Goal: Task Accomplishment & Management: Manage account settings

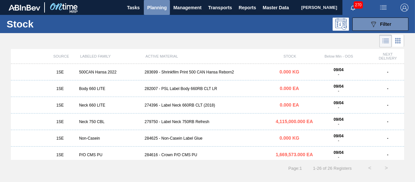
click at [152, 9] on span "Planning" at bounding box center [156, 8] width 19 height 8
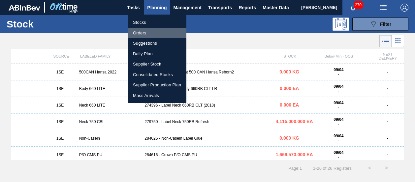
click at [136, 32] on li "Orders" at bounding box center [157, 33] width 59 height 11
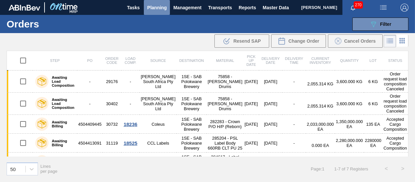
click at [151, 6] on span "Planning" at bounding box center [156, 8] width 19 height 8
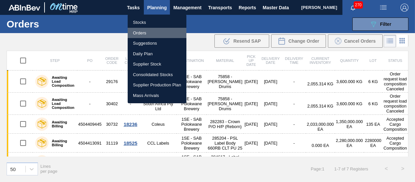
click at [148, 30] on li "Orders" at bounding box center [157, 33] width 59 height 11
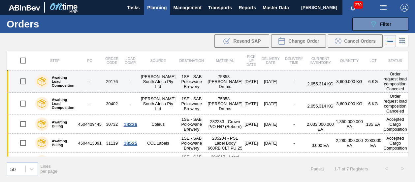
click at [244, 82] on td "[DATE]" at bounding box center [252, 81] width 16 height 22
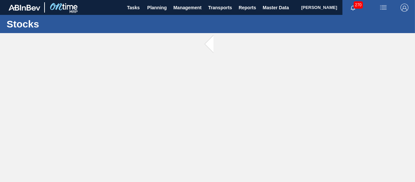
click at [241, 82] on main "Tasks Planning Management Transports Reports Master Data [PERSON_NAME] 270 Mark…" at bounding box center [207, 91] width 415 height 182
click at [146, 13] on button "Planning" at bounding box center [157, 7] width 26 height 15
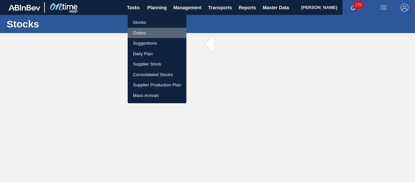
click at [139, 35] on li "Orders" at bounding box center [157, 33] width 59 height 11
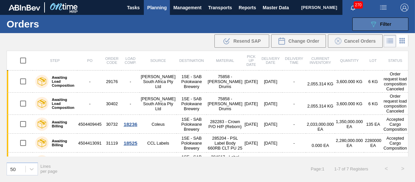
click at [375, 20] on icon "089F7B8B-B2A5-4AFE-B5C0-19BA573D28AC" at bounding box center [374, 24] width 8 height 8
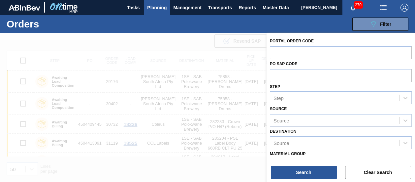
click at [268, 19] on div "089F7B8B-B2A5-4AFE-B5C0-19BA573D28AC Filter Portal Order Code PO SAP Code Step …" at bounding box center [254, 24] width 315 height 20
click at [376, 172] on button "Clear Search" at bounding box center [378, 171] width 66 height 13
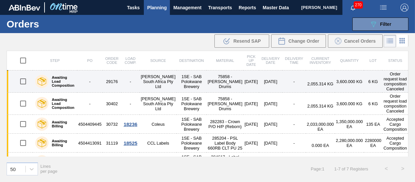
click at [244, 83] on td "[DATE]" at bounding box center [252, 81] width 16 height 22
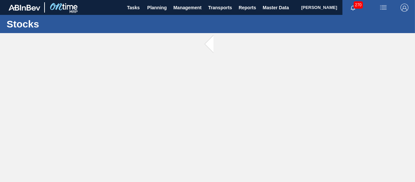
click at [243, 83] on main "Tasks Planning Management Transports Reports Master Data [PERSON_NAME] 270 Mark…" at bounding box center [207, 91] width 415 height 182
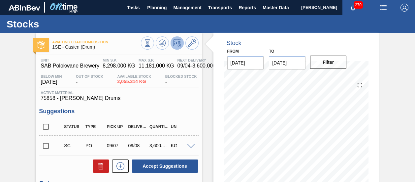
click at [359, 45] on div at bounding box center [321, 43] width 100 height 7
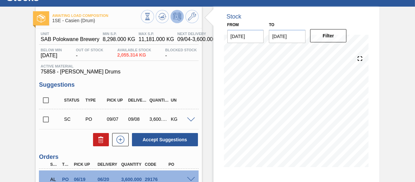
scroll to position [40, 0]
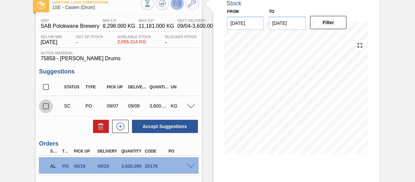
click at [45, 105] on input "checkbox" at bounding box center [46, 106] width 14 height 14
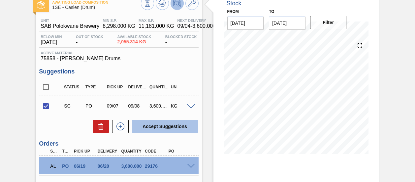
click at [160, 123] on button "Accept Suggestions" at bounding box center [165, 126] width 66 height 13
checkbox input "false"
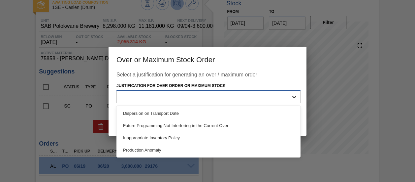
click at [294, 98] on icon at bounding box center [294, 96] width 7 height 7
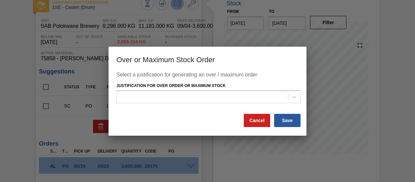
click at [309, 89] on div "Justification for Over Order or Maximum Stock" at bounding box center [213, 92] width 198 height 22
click at [255, 115] on button "Cancel" at bounding box center [257, 120] width 26 height 13
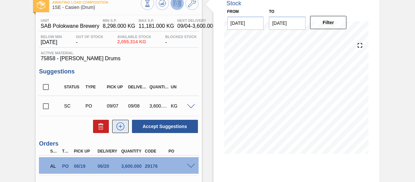
click at [120, 128] on icon at bounding box center [120, 126] width 11 height 8
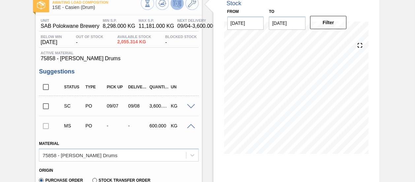
drag, startPoint x: 414, startPoint y: 50, endPoint x: 411, endPoint y: 70, distance: 20.3
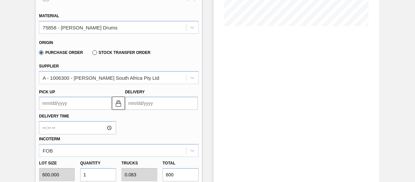
scroll to position [168, 0]
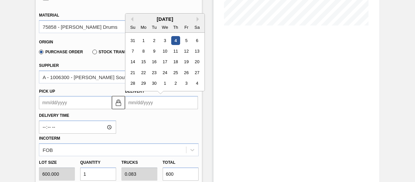
click at [139, 103] on input "Delivery" at bounding box center [161, 102] width 73 height 13
click at [144, 53] on div "8" at bounding box center [143, 51] width 9 height 9
type up3240926572 "[DATE]"
type input "[DATE]"
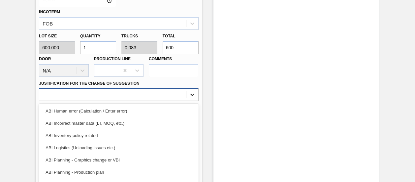
scroll to position [318, 0]
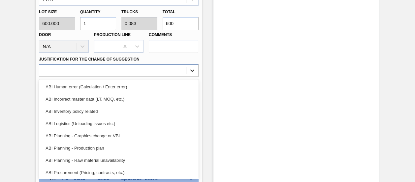
click at [190, 77] on div "option ABI Incorrect master data (LT, MOQ, etc.) focused, 2 of 18. 18 results a…" at bounding box center [118, 70] width 159 height 13
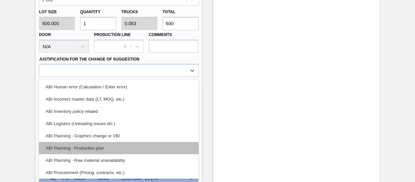
click at [131, 146] on div "ABI Planning - Production plan" at bounding box center [118, 148] width 159 height 12
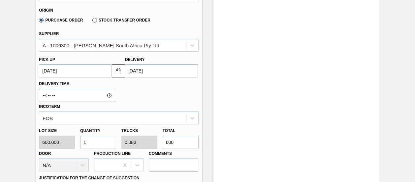
scroll to position [198, 0]
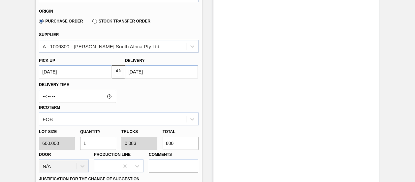
drag, startPoint x: 87, startPoint y: 144, endPoint x: 77, endPoint y: 145, distance: 9.9
click at [78, 145] on div "Quantity 1" at bounding box center [98, 138] width 41 height 23
type input "3"
type input "0.25"
type input "1,800"
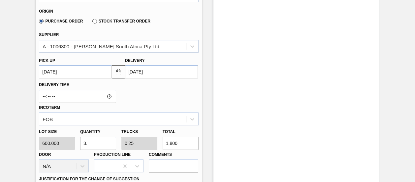
type input "3.6"
type input "0.3"
type input "2,160"
type input "3."
type input "0.25"
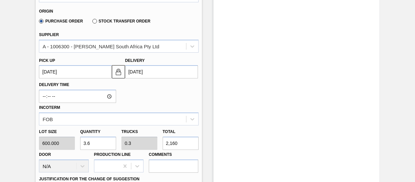
type input "1,800"
type input "36"
type input "3"
type input "21,600"
type input "360"
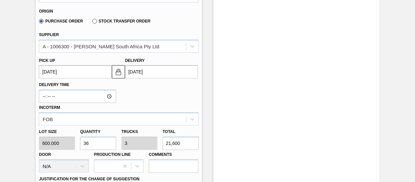
type input "30"
type input "216,000"
type input "3,600"
type input "300"
type input "2,160,000"
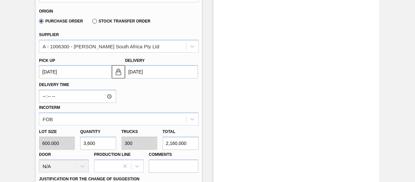
scroll to position [357, 0]
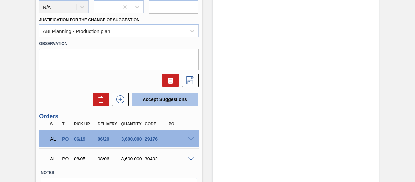
type input "3,600"
click at [154, 99] on button "Accept Suggestions" at bounding box center [165, 98] width 66 height 13
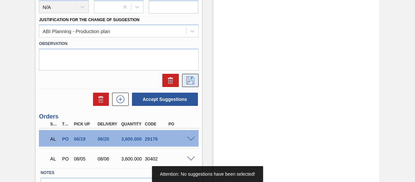
click at [187, 82] on icon at bounding box center [190, 80] width 11 height 8
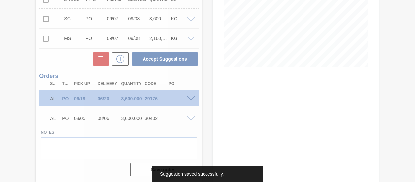
scroll to position [127, 0]
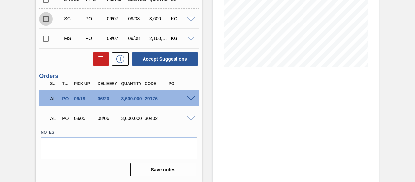
click at [43, 19] on input "checkbox" at bounding box center [46, 19] width 14 height 14
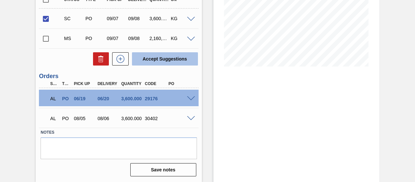
click at [176, 60] on button "Accept Suggestions" at bounding box center [165, 58] width 66 height 13
checkbox input "false"
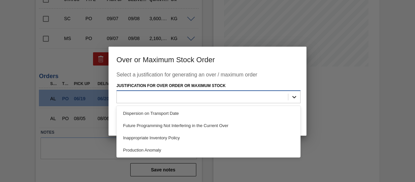
click at [295, 97] on icon at bounding box center [295, 97] width 4 height 2
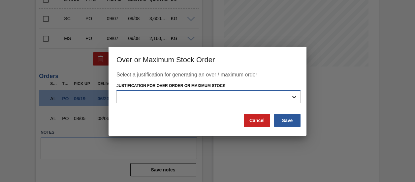
click at [295, 97] on icon at bounding box center [295, 97] width 4 height 2
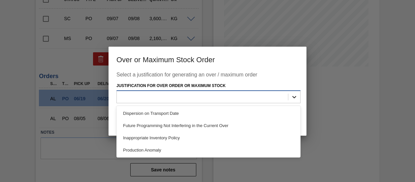
click at [298, 100] on div at bounding box center [295, 97] width 12 height 12
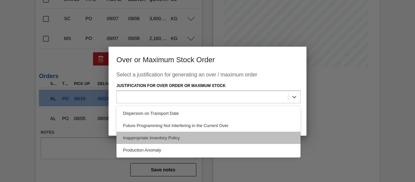
click at [190, 139] on div "Inappropriate Inventory Policy" at bounding box center [209, 137] width 184 height 12
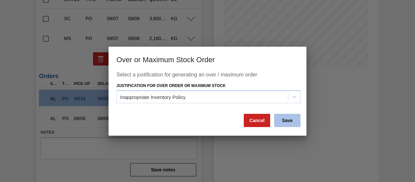
click at [286, 120] on button "Save" at bounding box center [287, 120] width 26 height 13
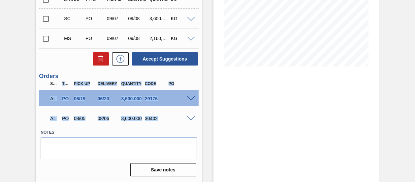
drag, startPoint x: 56, startPoint y: 86, endPoint x: 81, endPoint y: 138, distance: 57.8
click at [81, 138] on div "Unit SAB Polokwane Brewery MIN S.P. 8,298.000 KG MAX S.P. 11,181.000 KG Next De…" at bounding box center [119, 53] width 166 height 250
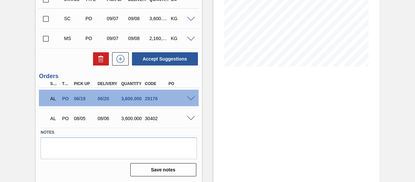
click at [214, 127] on div "Stock From [DATE] to [DATE] Filter 09/04 Stock Projection 9,255.314 SAP Plannin…" at bounding box center [297, 43] width 166 height 275
click at [45, 38] on input "checkbox" at bounding box center [46, 39] width 14 height 14
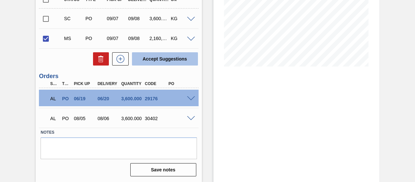
click at [166, 57] on button "Accept Suggestions" at bounding box center [165, 58] width 66 height 13
checkbox input "false"
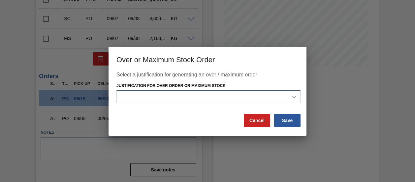
click at [297, 95] on icon at bounding box center [294, 96] width 7 height 7
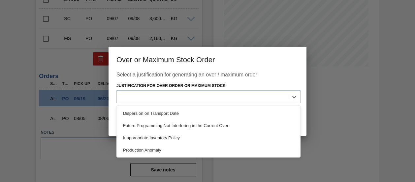
click at [287, 65] on h3 "Over or Maximum Stock Order" at bounding box center [208, 59] width 198 height 25
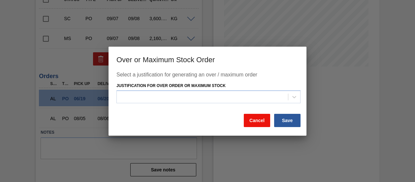
click at [253, 122] on button "Cancel" at bounding box center [257, 120] width 26 height 13
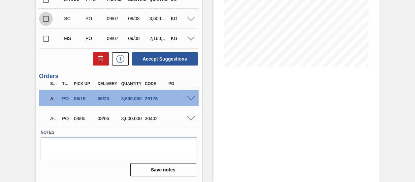
click at [46, 20] on input "checkbox" at bounding box center [46, 19] width 14 height 14
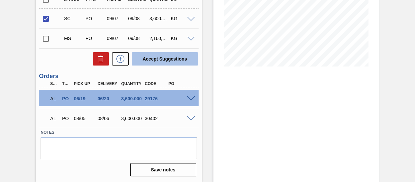
click at [164, 56] on button "Accept Suggestions" at bounding box center [165, 58] width 66 height 13
checkbox input "false"
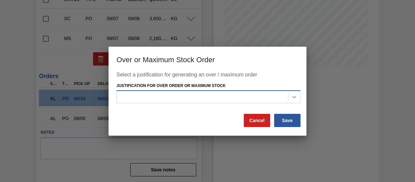
click at [295, 97] on icon at bounding box center [295, 97] width 4 height 2
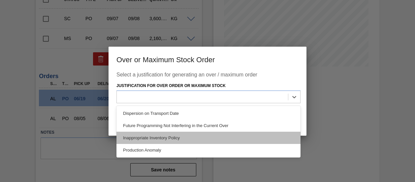
click at [227, 141] on div "Inappropriate Inventory Policy" at bounding box center [209, 137] width 184 height 12
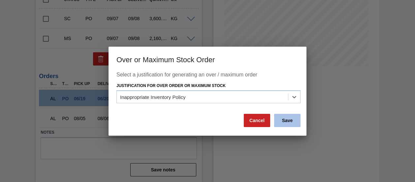
click at [285, 118] on button "Save" at bounding box center [287, 120] width 26 height 13
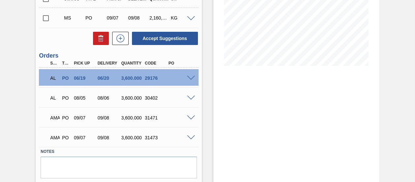
click at [191, 137] on span at bounding box center [191, 137] width 8 height 5
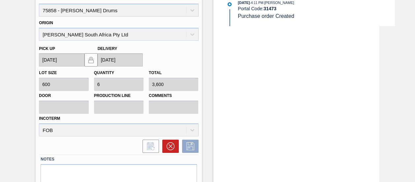
scroll to position [307, 0]
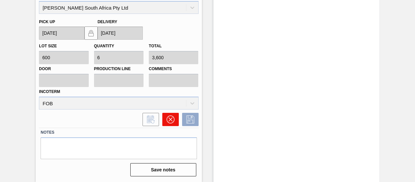
click at [170, 118] on icon at bounding box center [171, 119] width 8 height 8
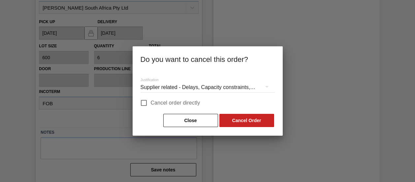
click at [170, 118] on div "Do you want to cancel this order? Justification Supplier related - Delays, Capa…" at bounding box center [207, 91] width 415 height 182
click at [160, 100] on span "Cancel order directly" at bounding box center [176, 103] width 50 height 8
click at [151, 100] on input "Cancel order directly" at bounding box center [144, 103] width 14 height 14
checkbox input "true"
click at [251, 126] on button "Cancel Order" at bounding box center [247, 120] width 55 height 13
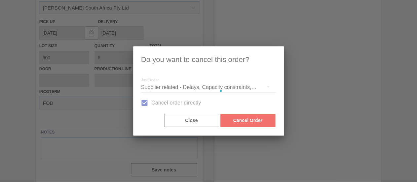
scroll to position [127, 0]
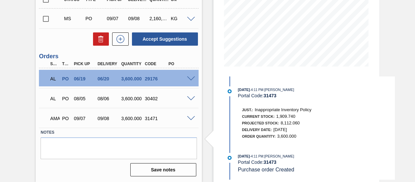
click at [83, 136] on label "Notes" at bounding box center [119, 132] width 156 height 10
